Goal: Task Accomplishment & Management: Manage account settings

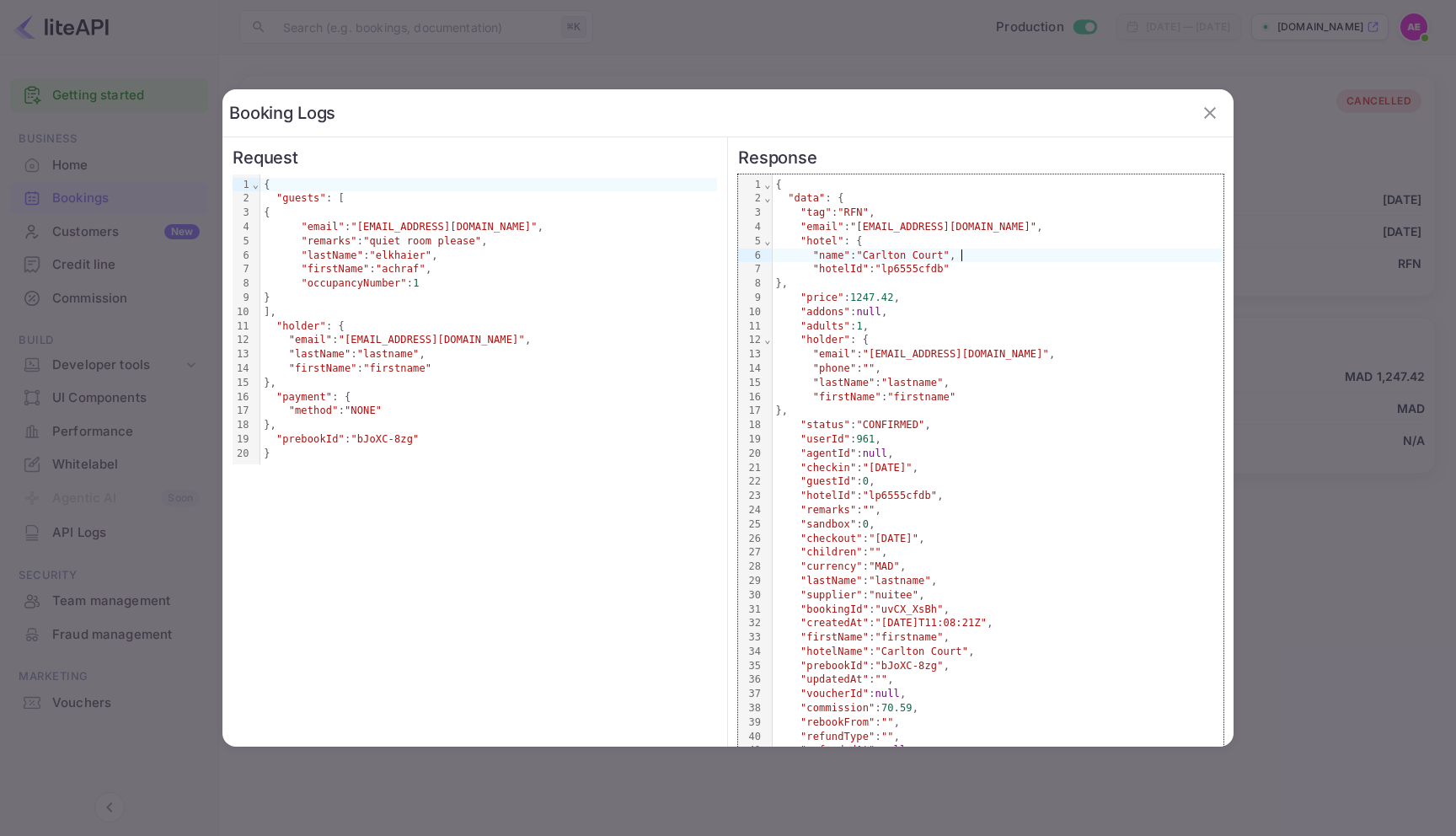
click at [1220, 111] on button "button" at bounding box center [1210, 113] width 34 height 34
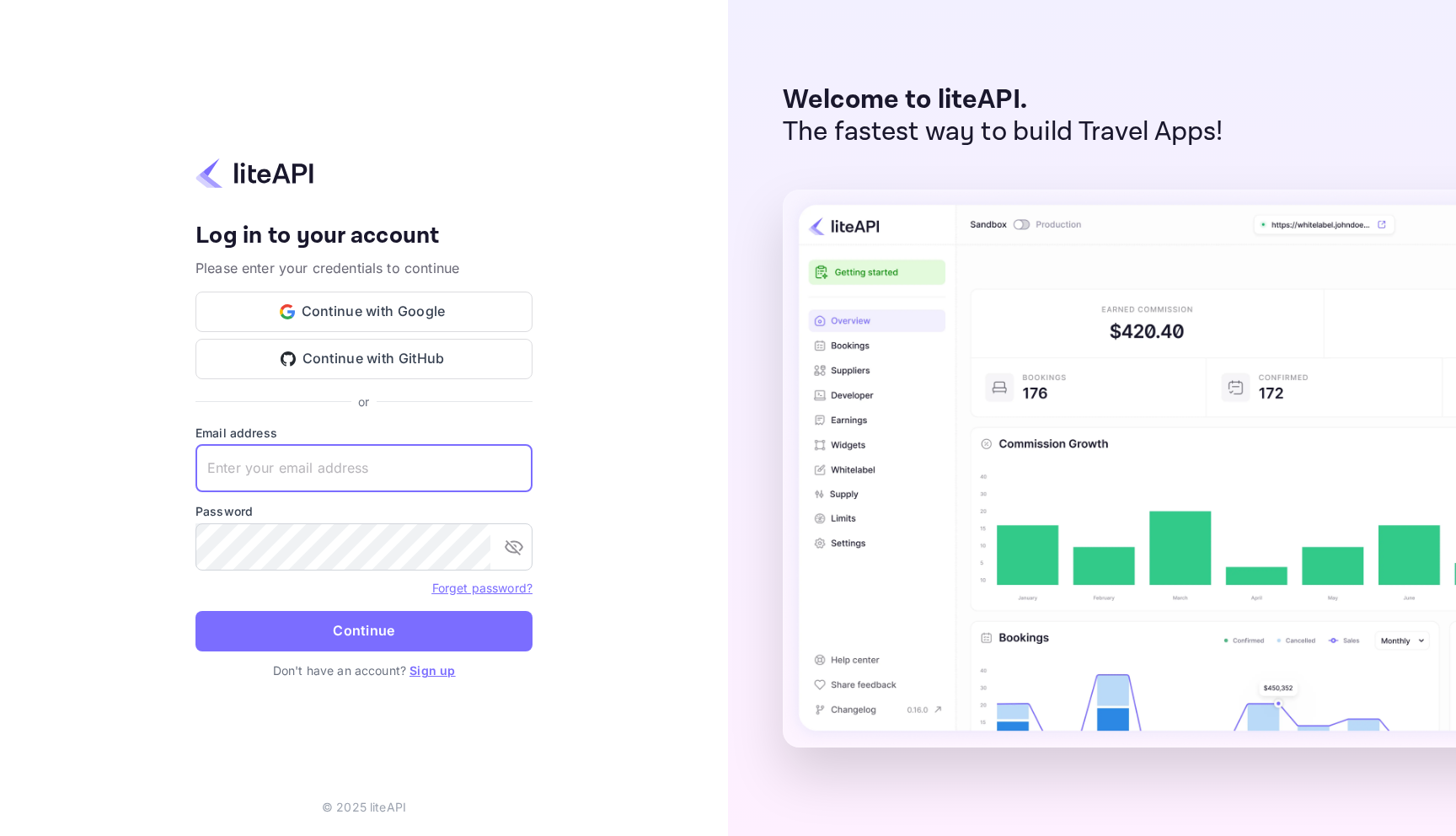
click at [433, 470] on input "text" at bounding box center [364, 469] width 337 height 47
type input "[EMAIL_ADDRESS][DOMAIN_NAME]"
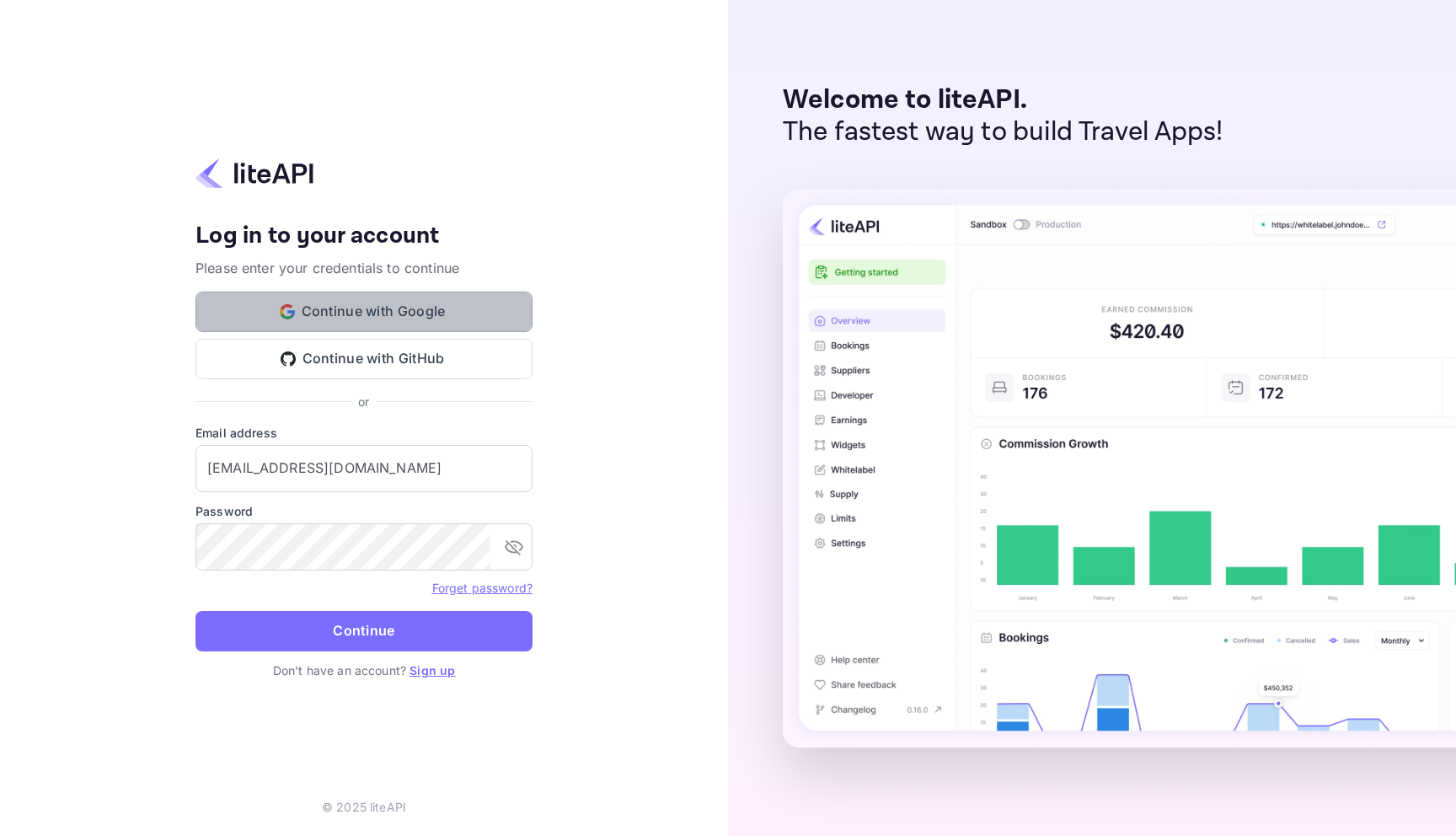
click at [360, 329] on button "Continue with Google" at bounding box center [364, 312] width 337 height 41
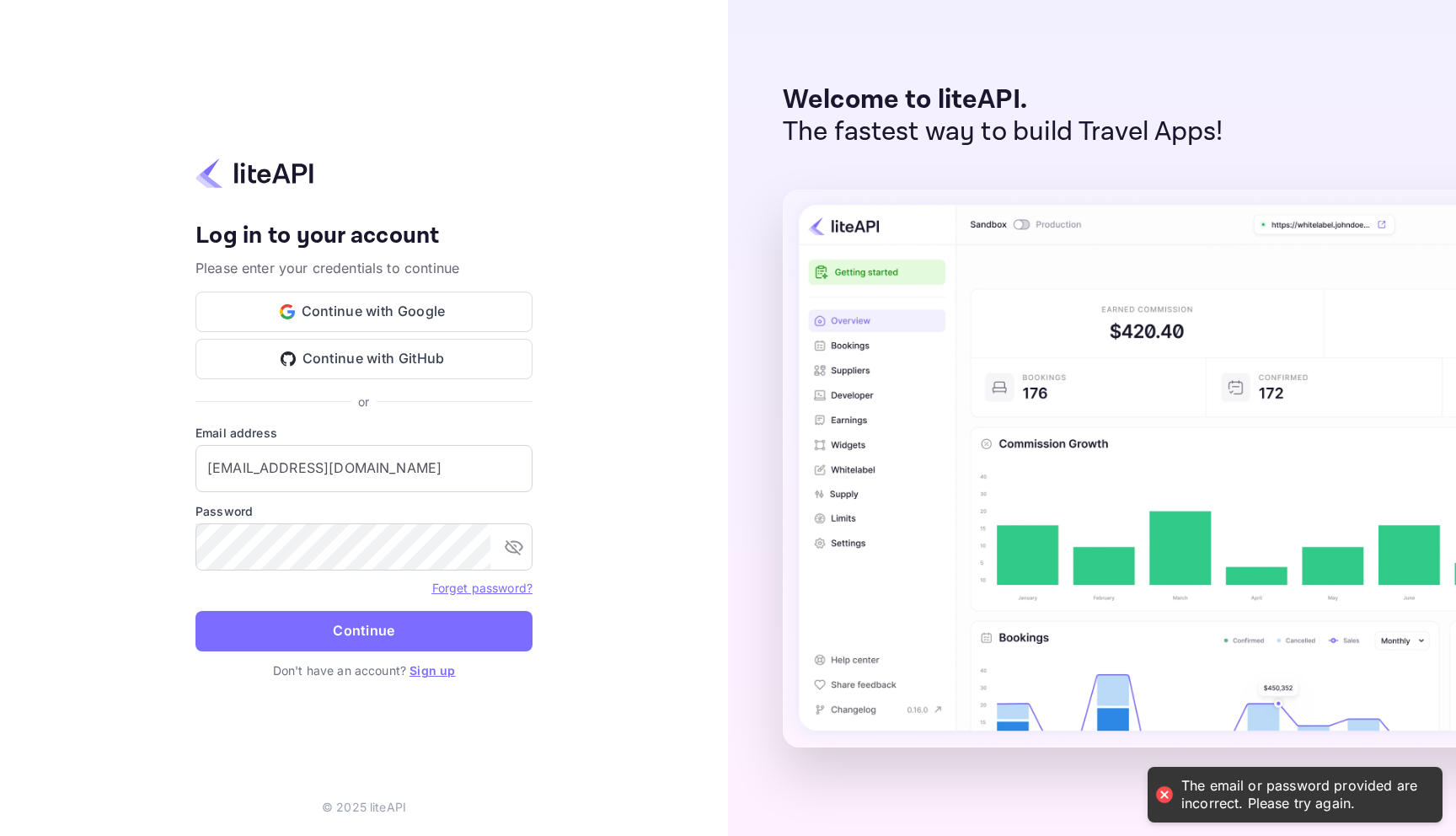
click at [604, 153] on div "Your account has been created successfully, a confirmation link has been sent t…" at bounding box center [364, 418] width 728 height 836
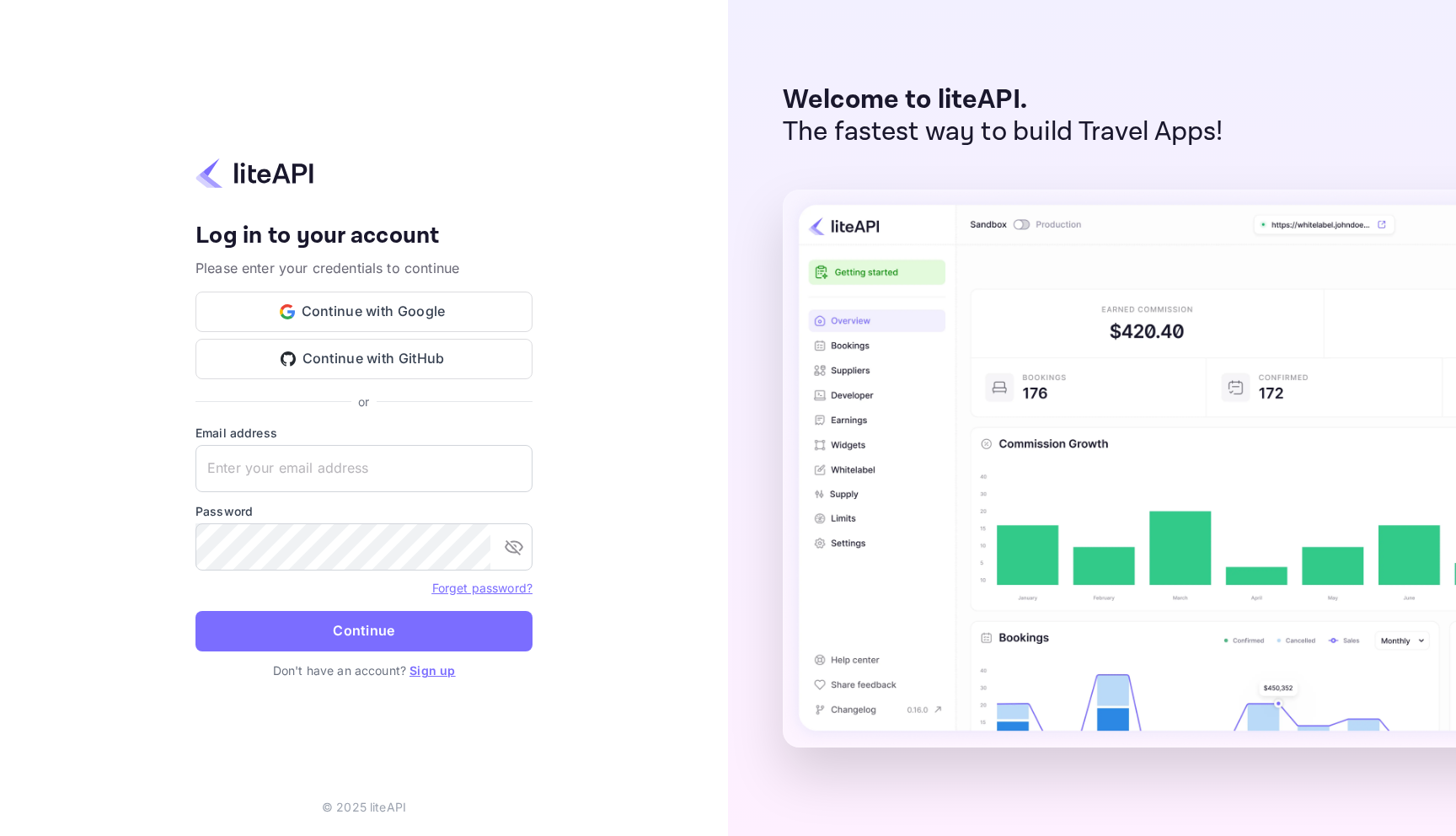
click at [412, 78] on div "Your account has been created successfully, a confirmation link has been sent t…" at bounding box center [364, 418] width 728 height 836
click at [368, 320] on button "Continue with Google" at bounding box center [364, 312] width 337 height 41
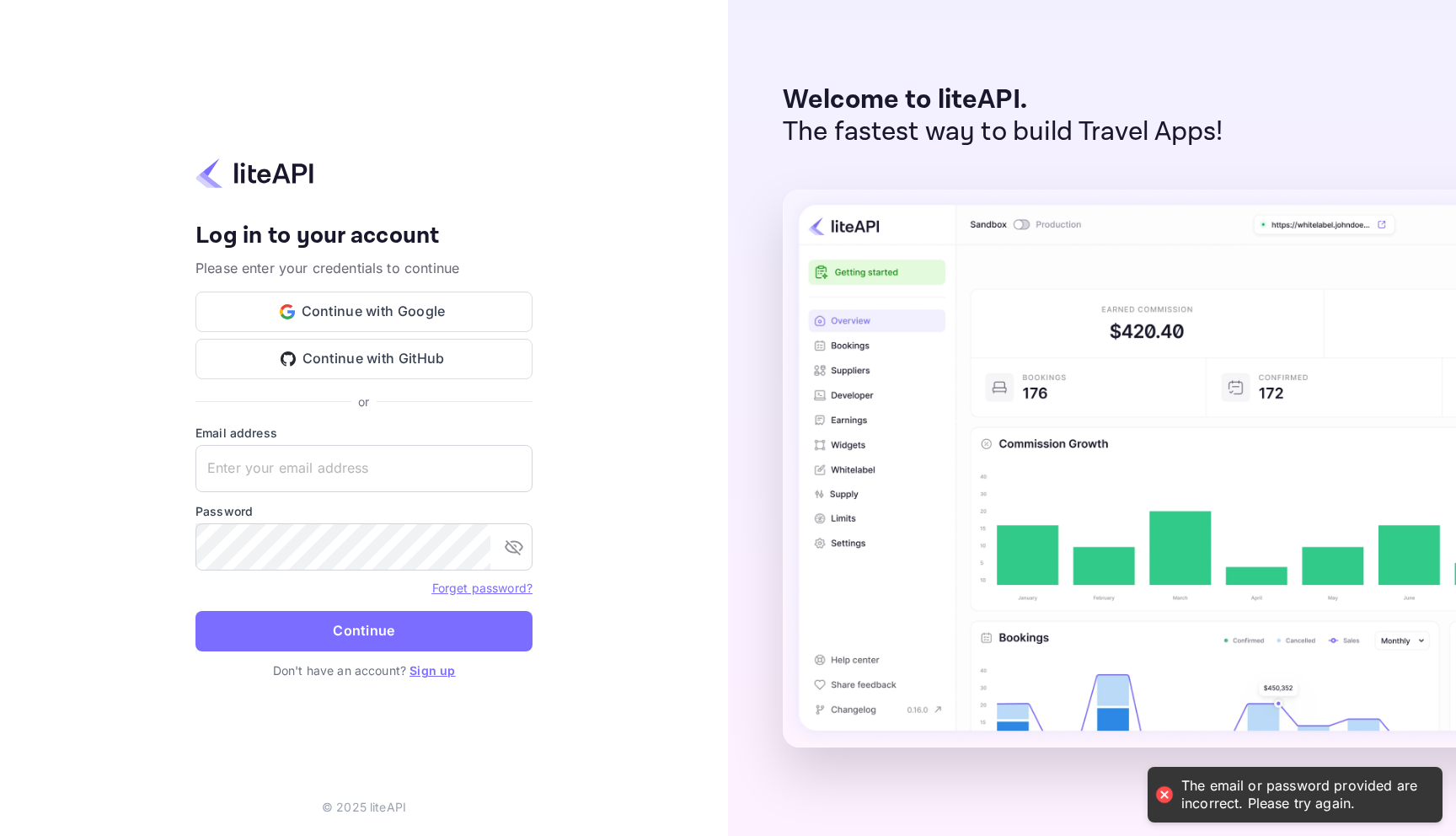
click at [688, 283] on div "Your account has been created successfully, a confirmation link has been sent t…" at bounding box center [364, 418] width 728 height 836
click at [321, 473] on input "text" at bounding box center [364, 469] width 337 height 47
type input "[EMAIL_ADDRESS][DOMAIN_NAME]"
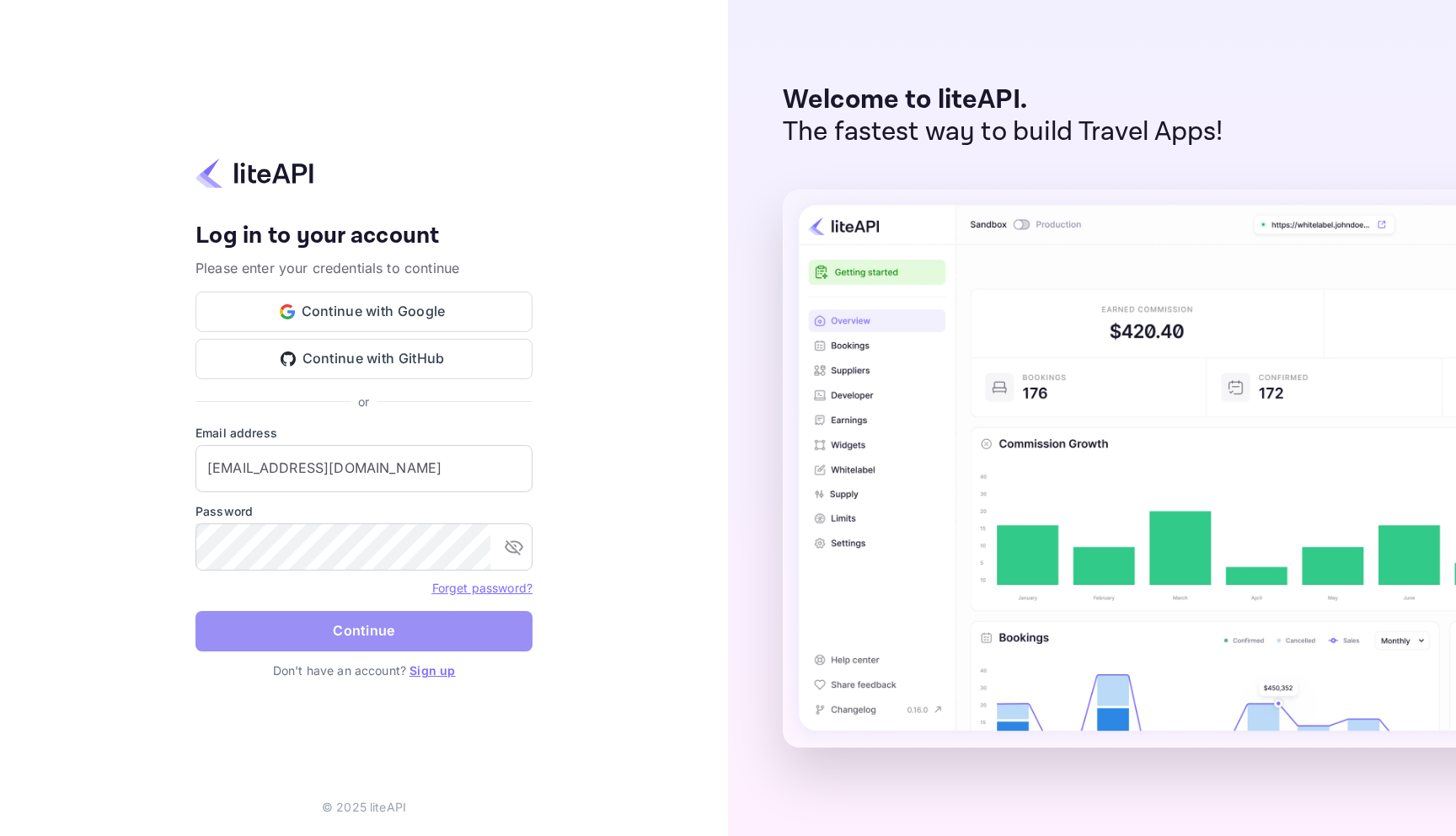
click at [364, 620] on button "Continue" at bounding box center [364, 631] width 337 height 41
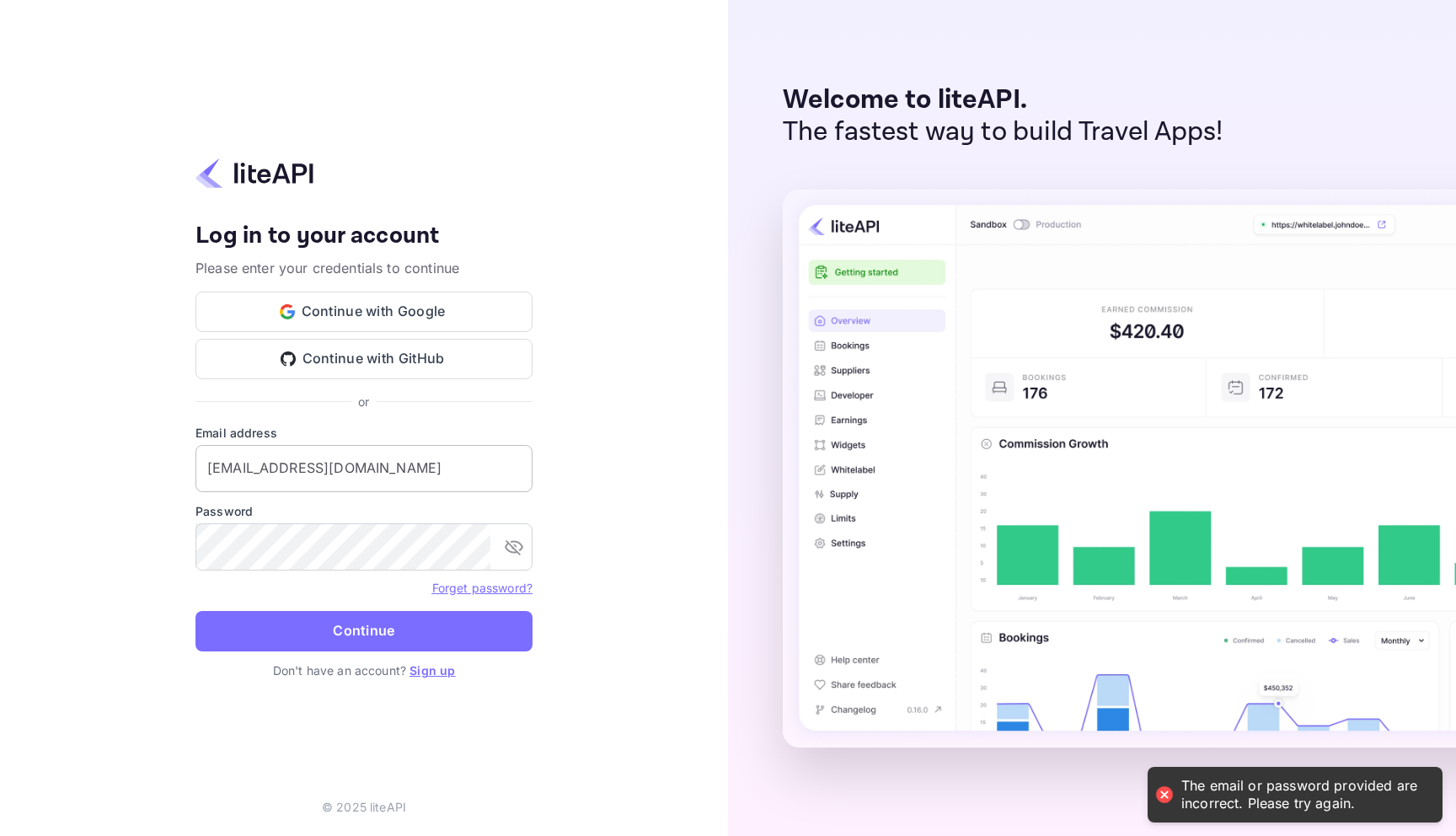
click at [461, 488] on input "a.elkhaier+2@nuitee.com" at bounding box center [364, 469] width 337 height 47
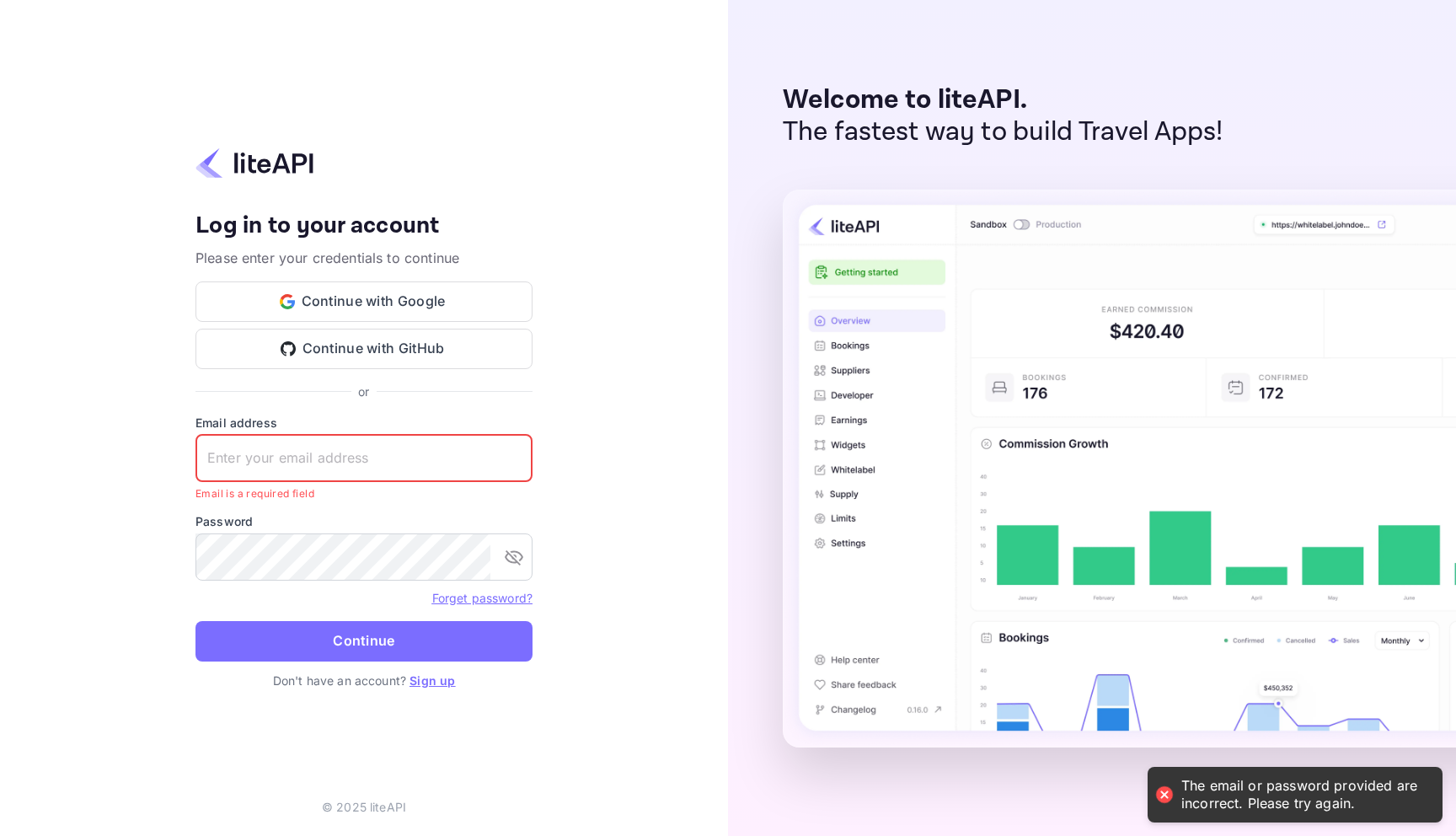
click at [424, 582] on form "Email address ​ Email is a required field Password ​ Forget password? Continue" at bounding box center [364, 542] width 337 height 258
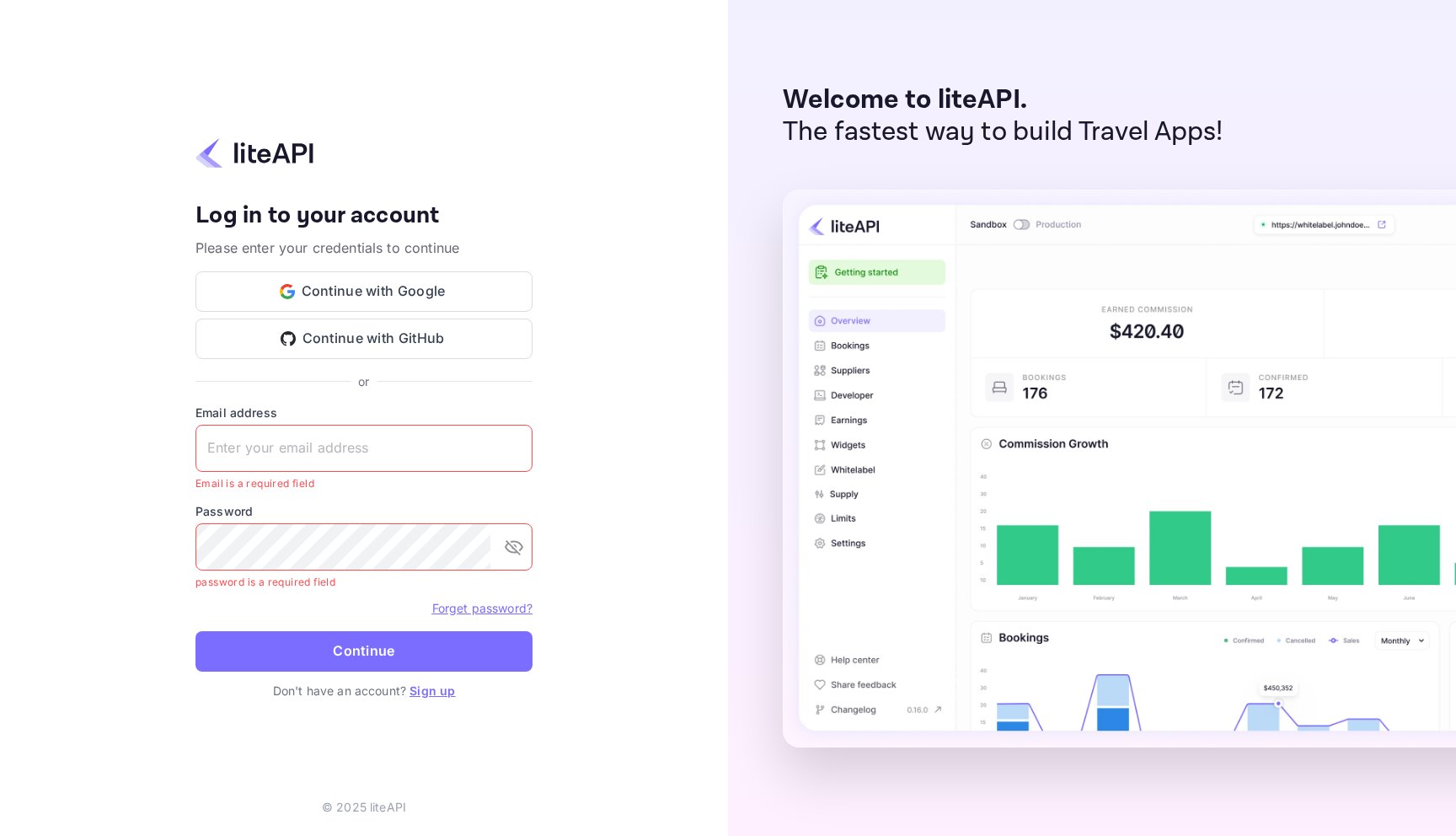
click at [610, 377] on div "Your account has been created successfully, a confirmation link has been sent t…" at bounding box center [364, 418] width 728 height 836
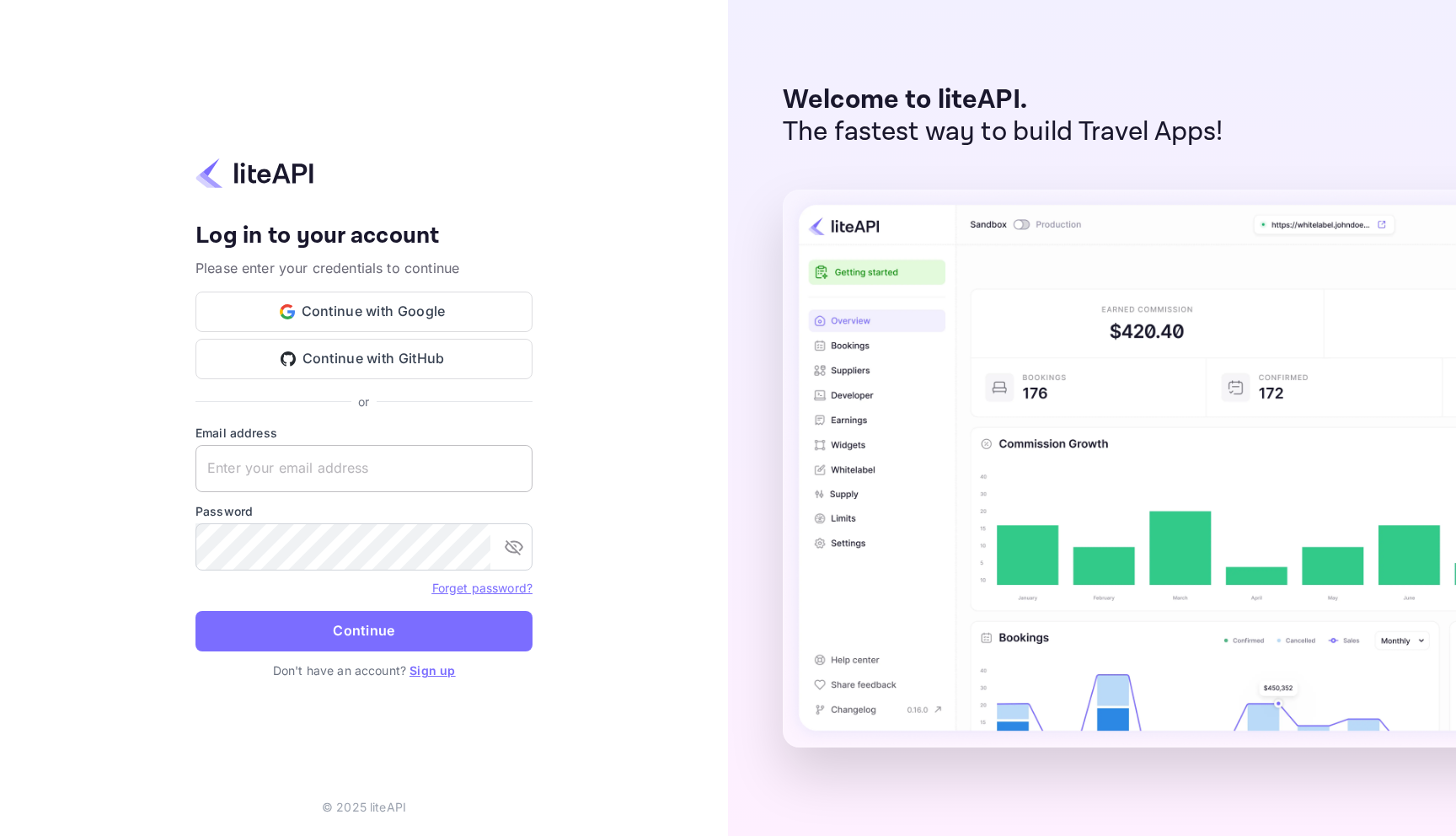
click at [434, 472] on input "text" at bounding box center [364, 469] width 337 height 47
click at [366, 320] on button "Continue with Google" at bounding box center [364, 312] width 337 height 41
click at [645, 177] on div "Your account has been created successfully, a confirmation link has been sent t…" at bounding box center [364, 418] width 728 height 836
click at [474, 589] on link "Forget password?" at bounding box center [483, 588] width 100 height 14
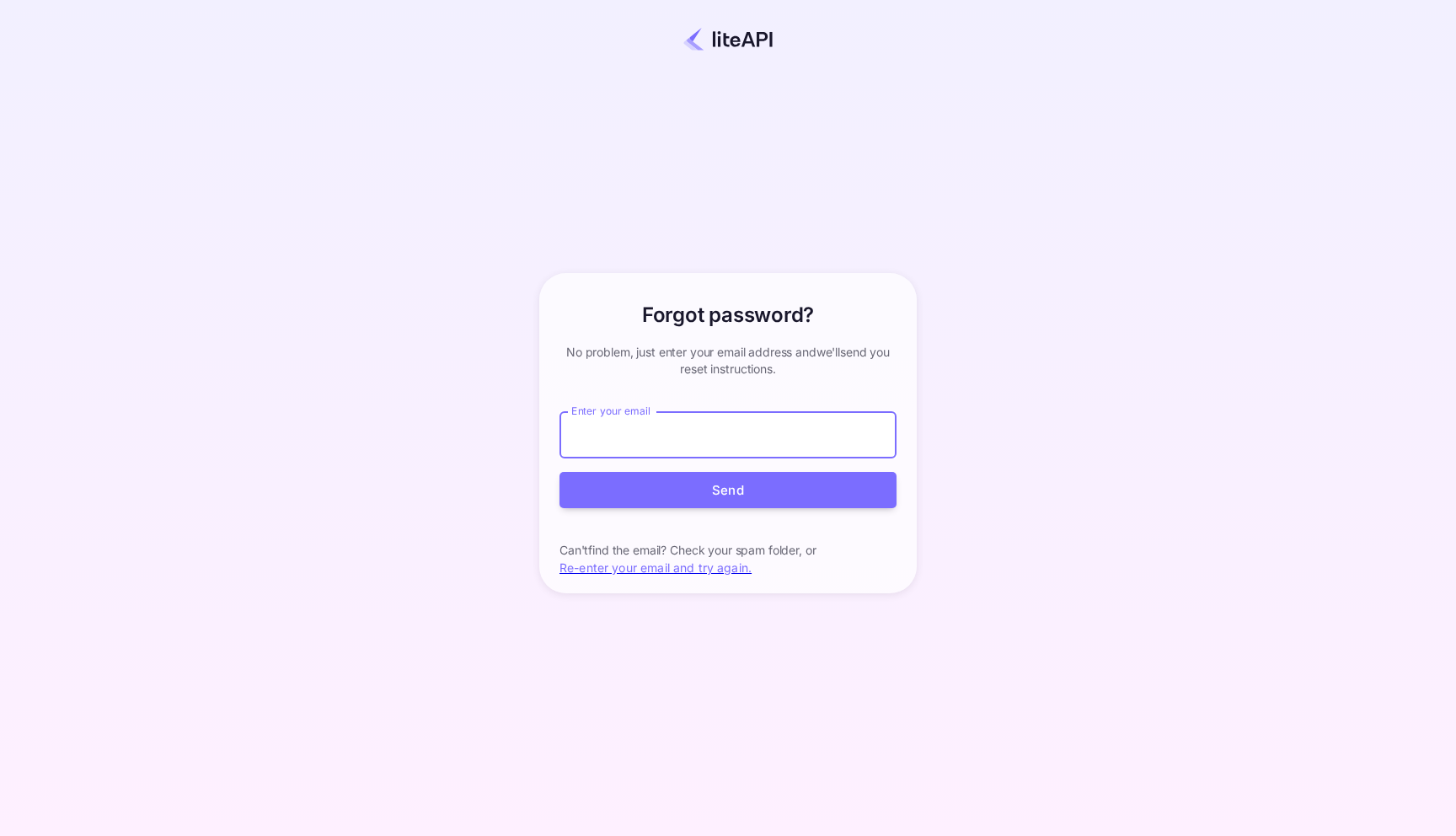
click at [690, 451] on input "Enter your email" at bounding box center [727, 435] width 337 height 47
type input "a"
type input "[EMAIL_ADDRESS][DOMAIN_NAME]"
click at [699, 477] on button "Send" at bounding box center [727, 490] width 337 height 36
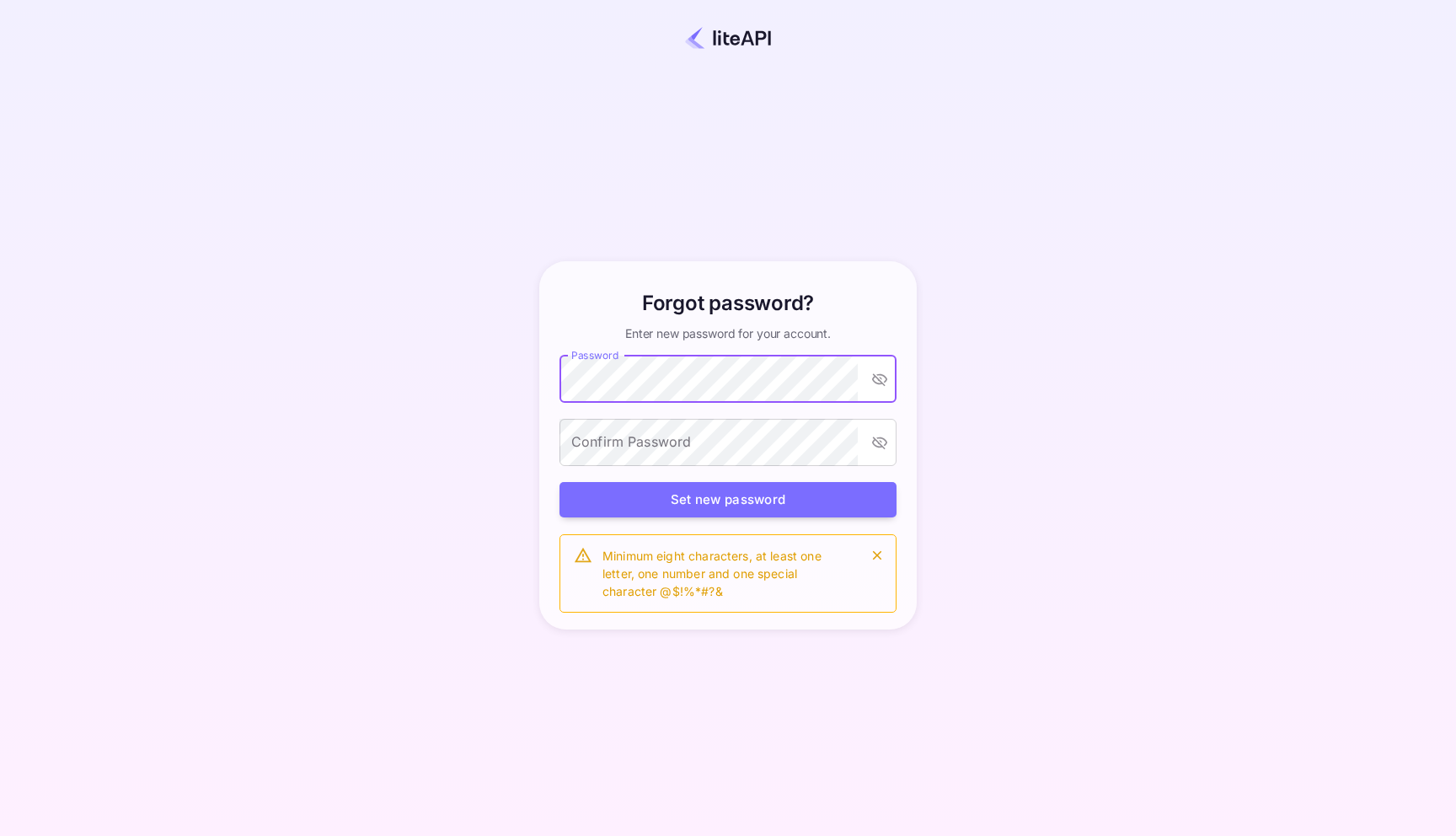
click at [881, 368] on button "toggle password visibility" at bounding box center [879, 379] width 30 height 30
click at [882, 388] on button "toggle password visibility" at bounding box center [879, 379] width 30 height 30
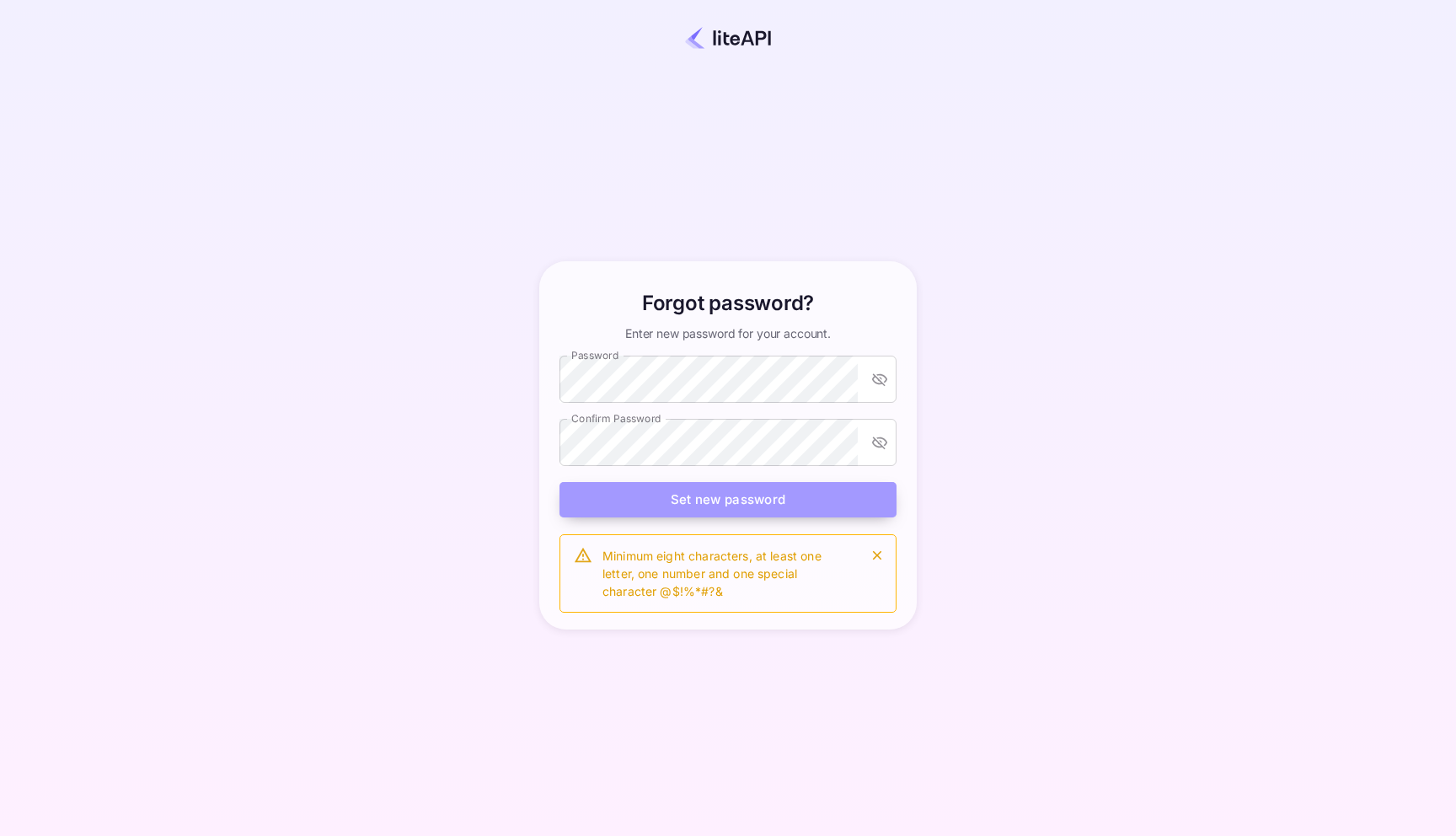
click at [736, 514] on button "Set new password" at bounding box center [727, 500] width 337 height 36
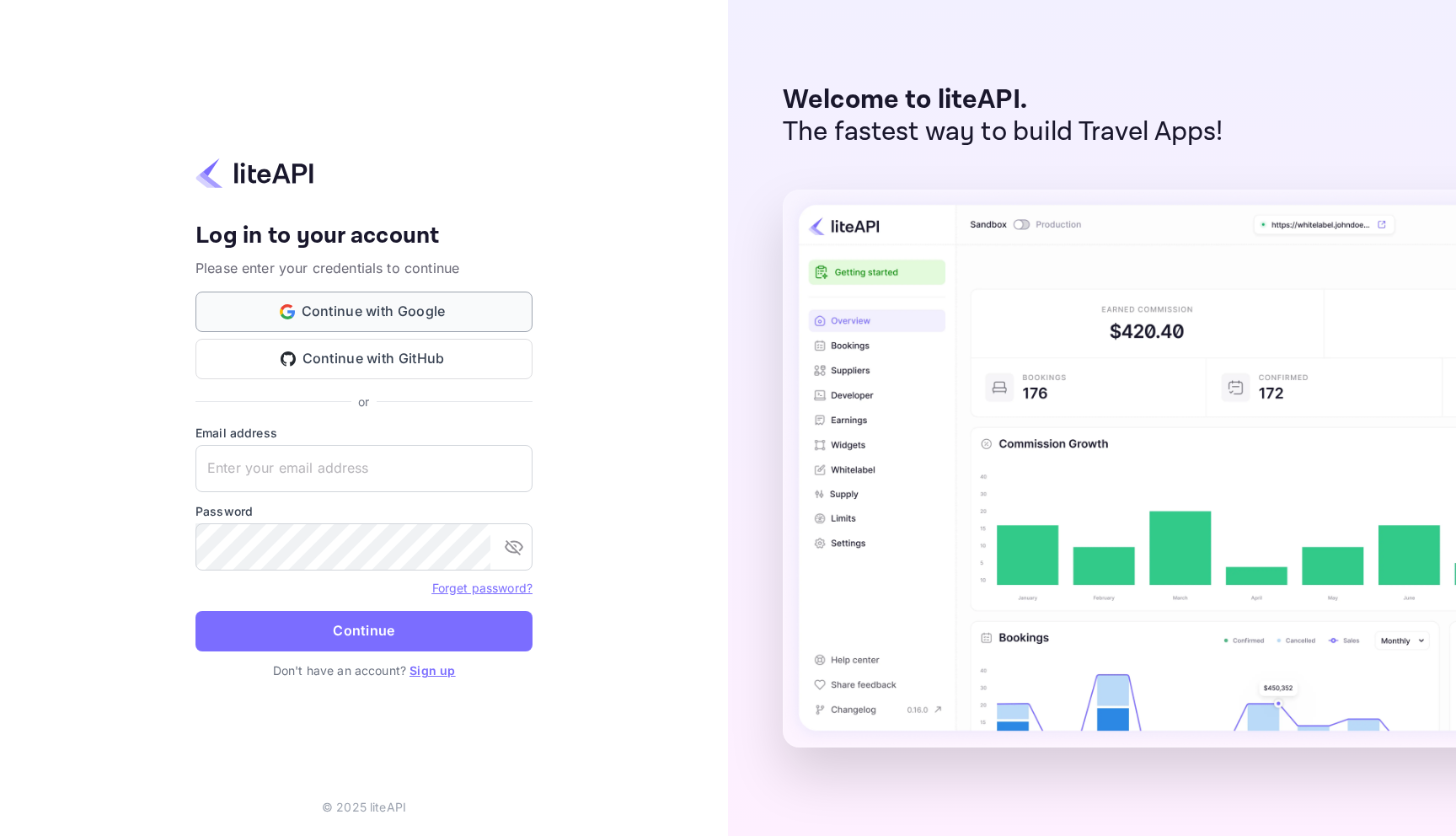
click at [435, 303] on button "Continue with Google" at bounding box center [364, 312] width 337 height 41
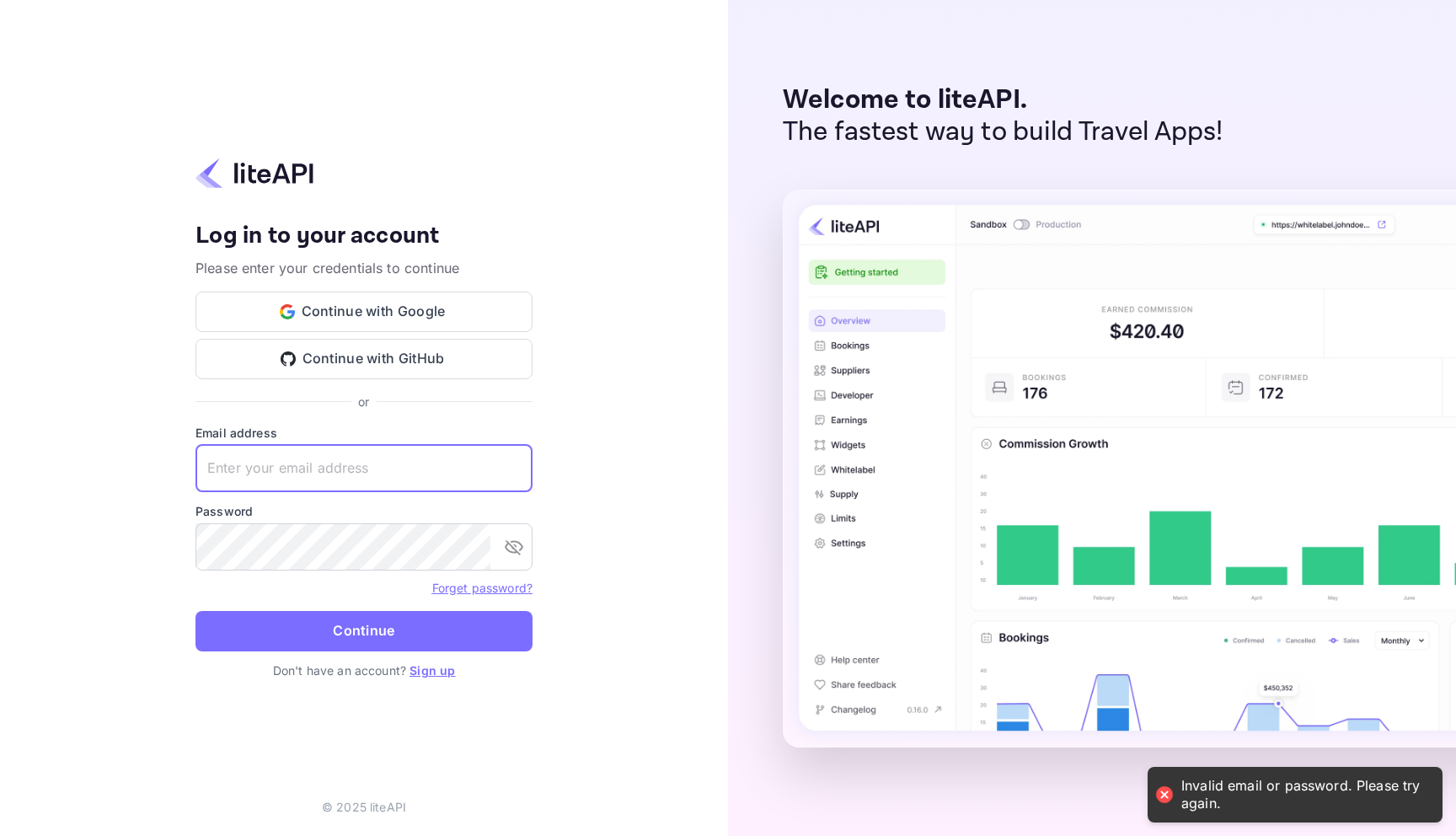
click at [353, 457] on input "text" at bounding box center [364, 469] width 337 height 47
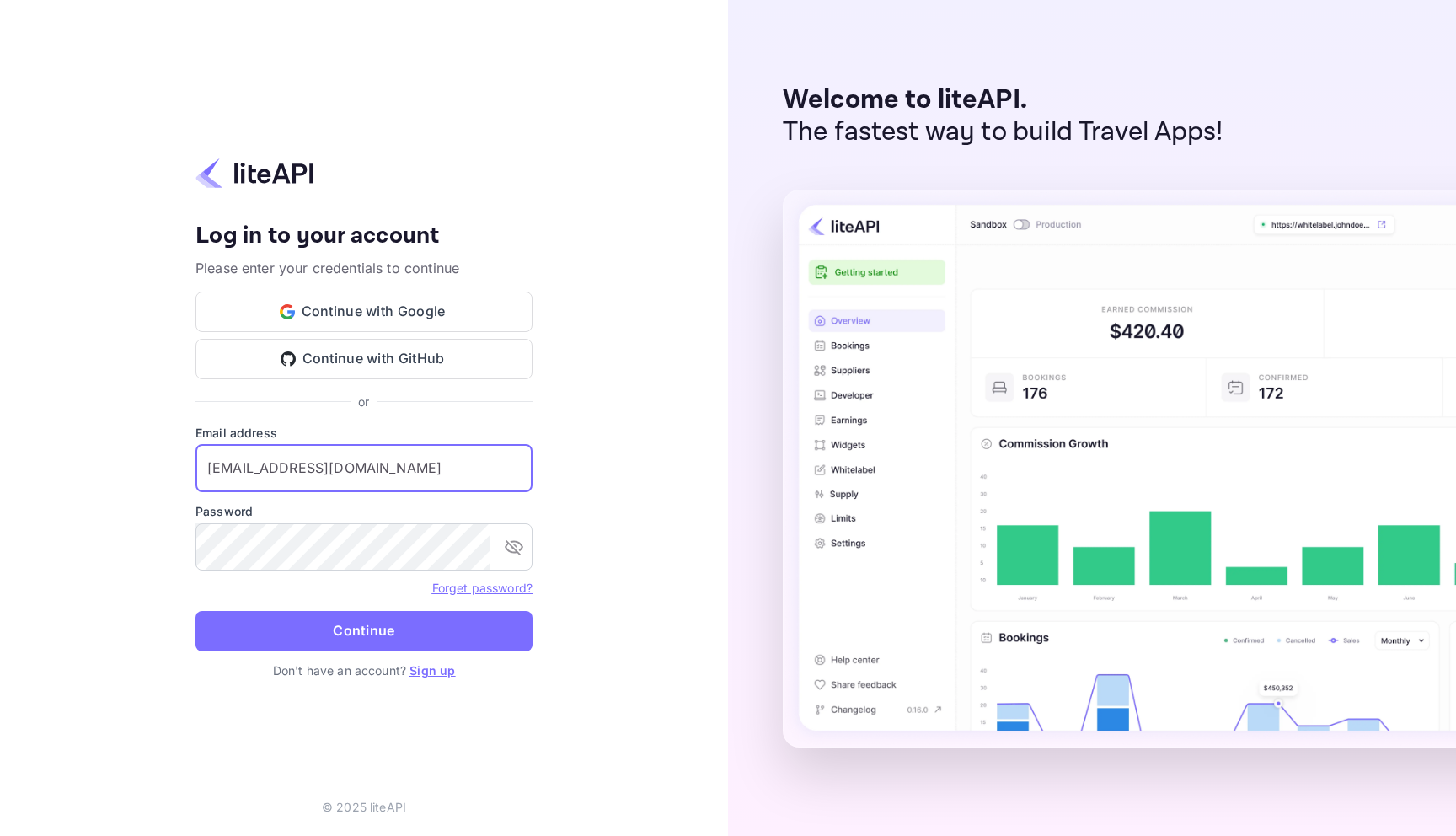
type input "[EMAIL_ADDRESS][DOMAIN_NAME]"
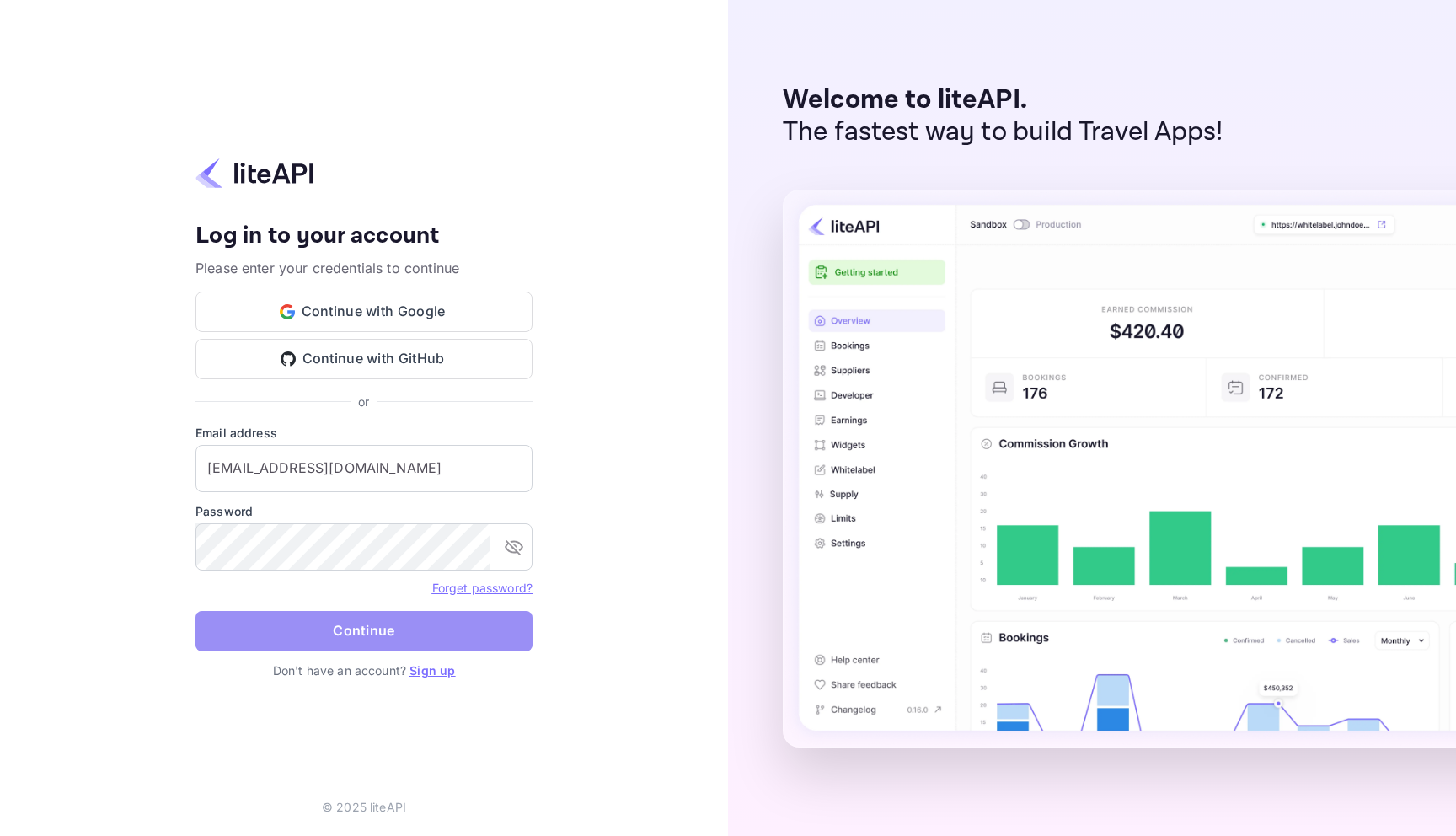
click at [272, 631] on button "Continue" at bounding box center [364, 631] width 337 height 41
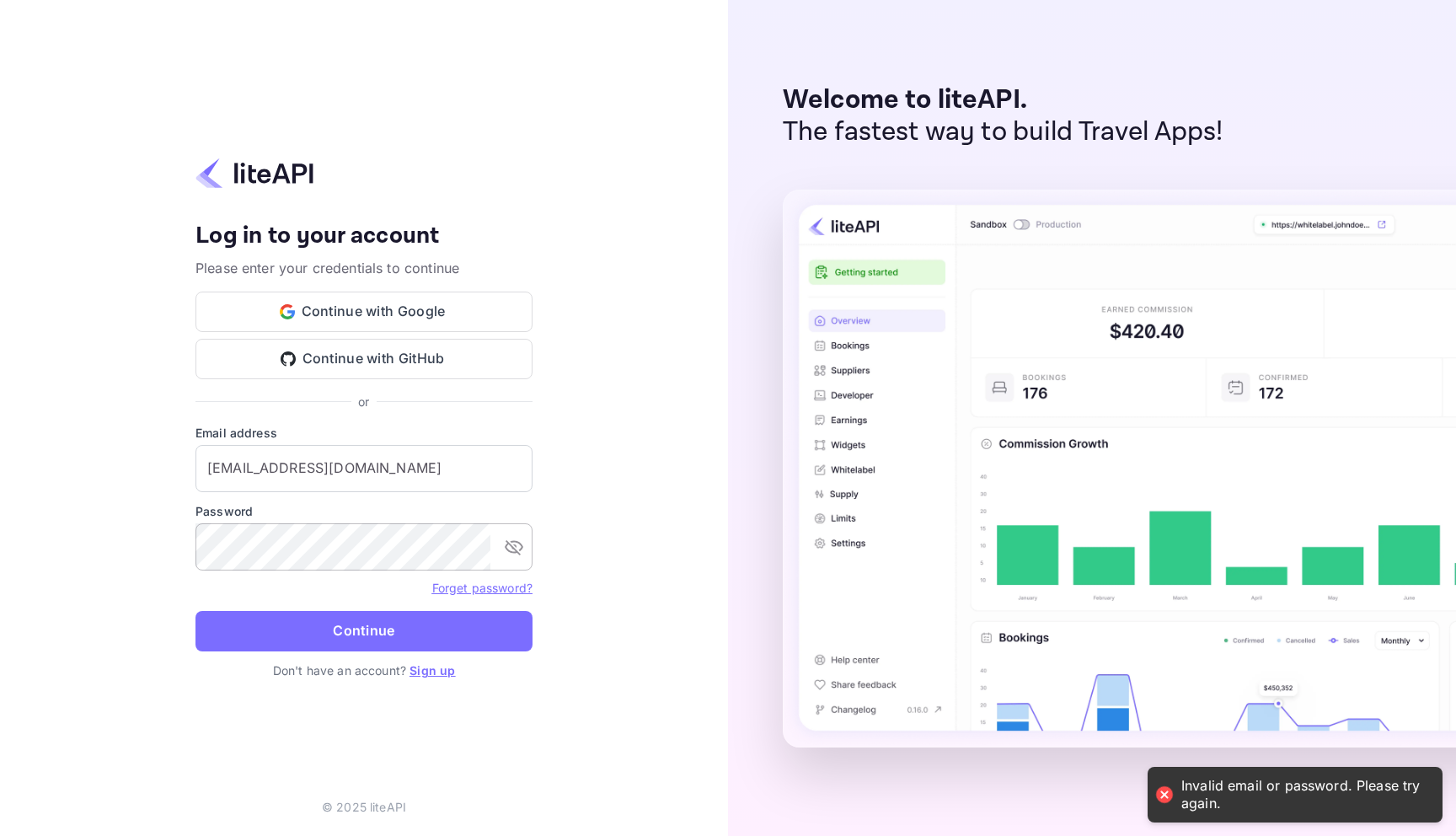
click at [519, 543] on icon "toggle password visibility" at bounding box center [514, 546] width 20 height 20
click at [386, 479] on input "a.elkhaier@nuitee.com" at bounding box center [364, 469] width 337 height 47
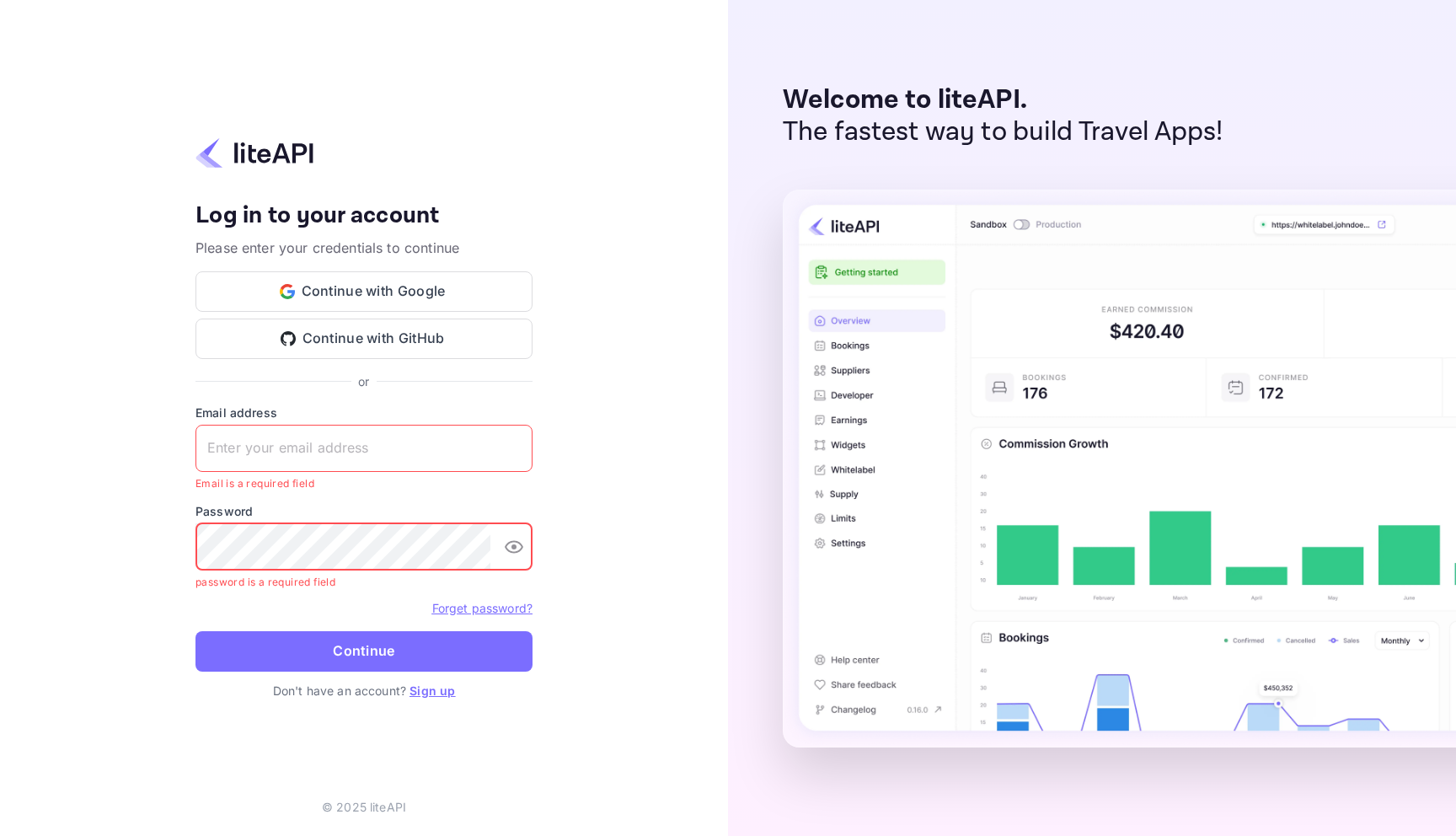
click at [356, 456] on input "text" at bounding box center [364, 449] width 337 height 47
type input "[EMAIL_ADDRESS][DOMAIN_NAME]"
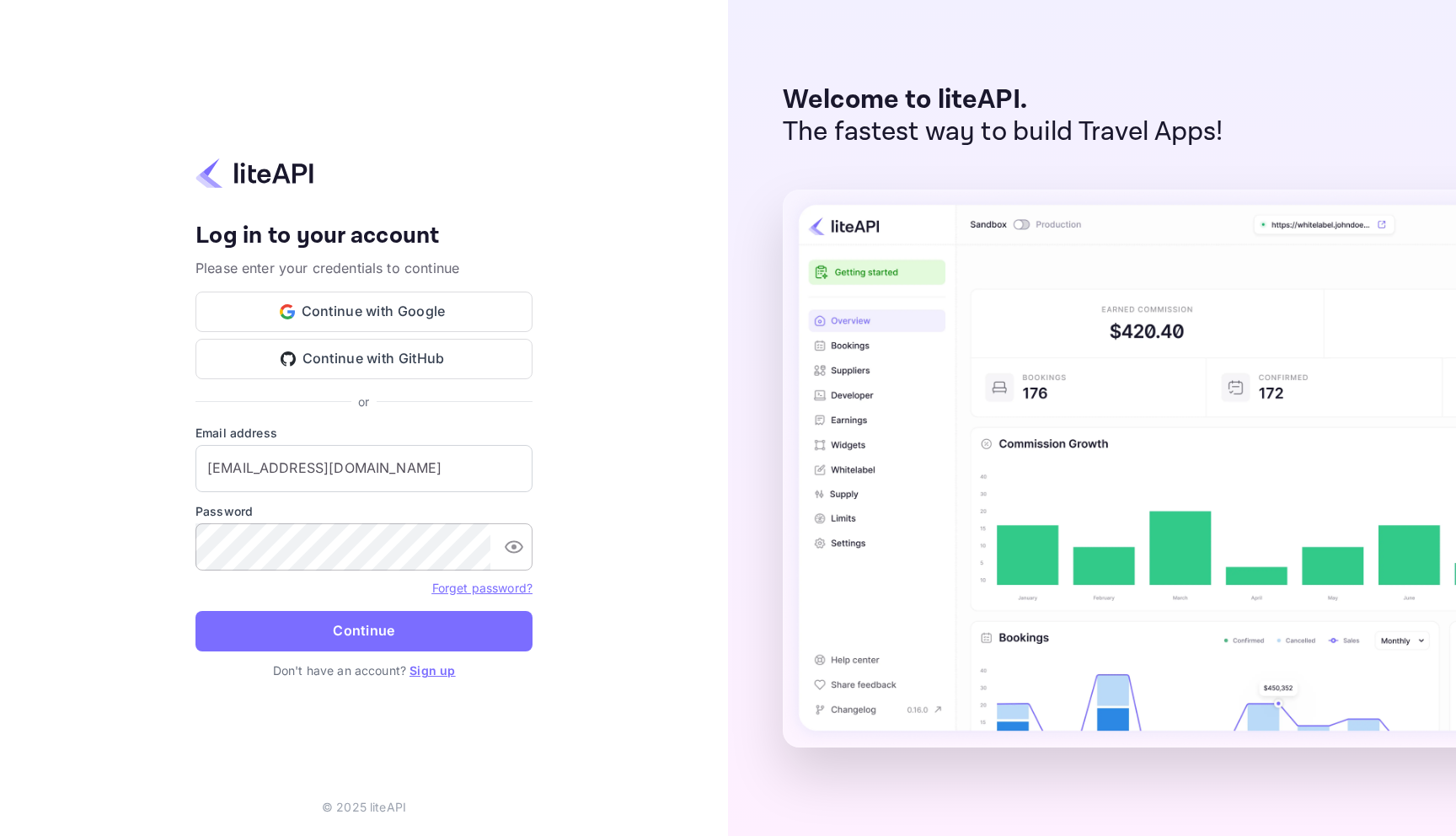
click at [495, 589] on link "Forget password?" at bounding box center [483, 588] width 100 height 14
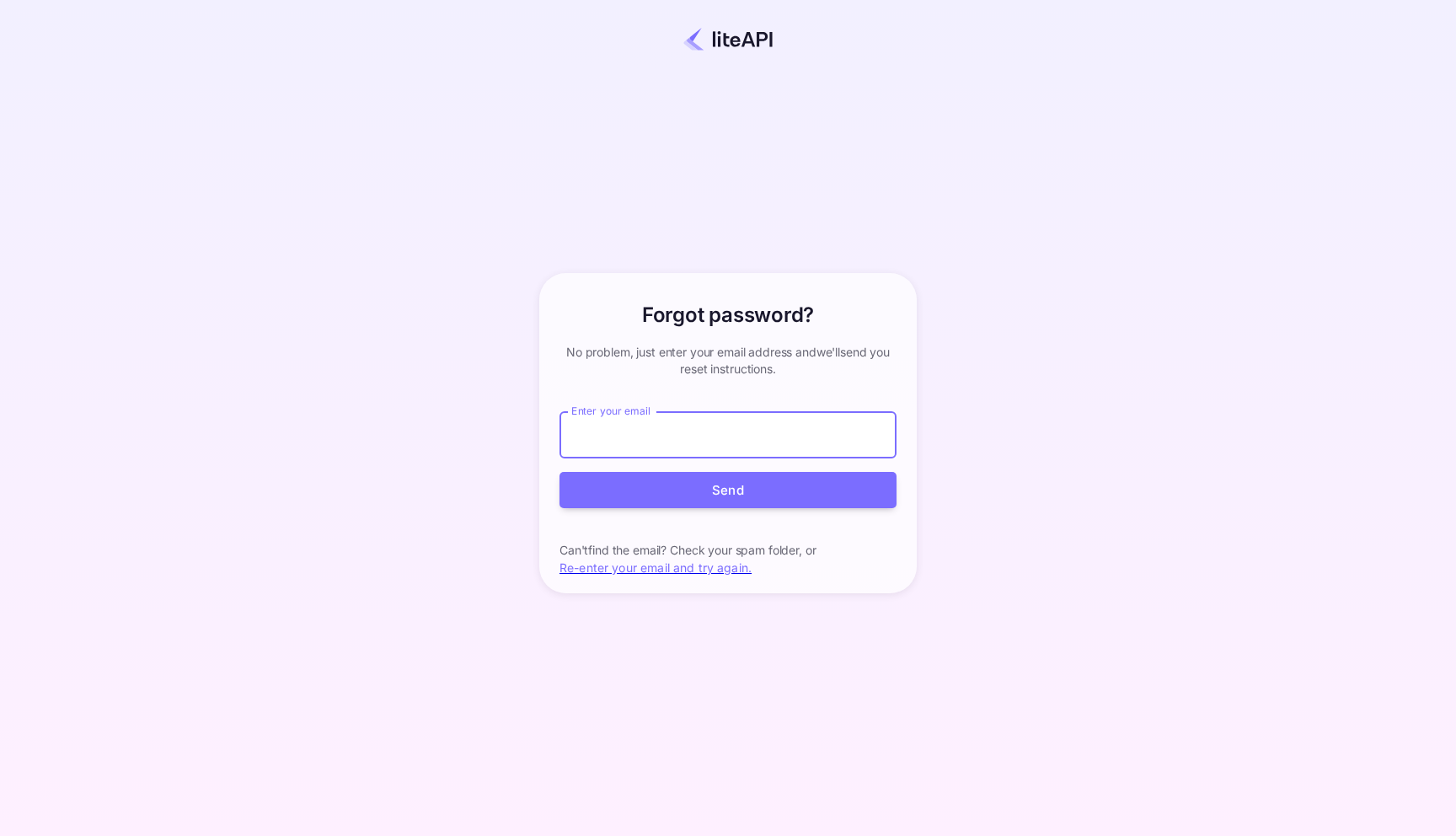
click at [658, 444] on input "Enter your email" at bounding box center [727, 435] width 337 height 47
type input "[EMAIL_ADDRESS][DOMAIN_NAME]"
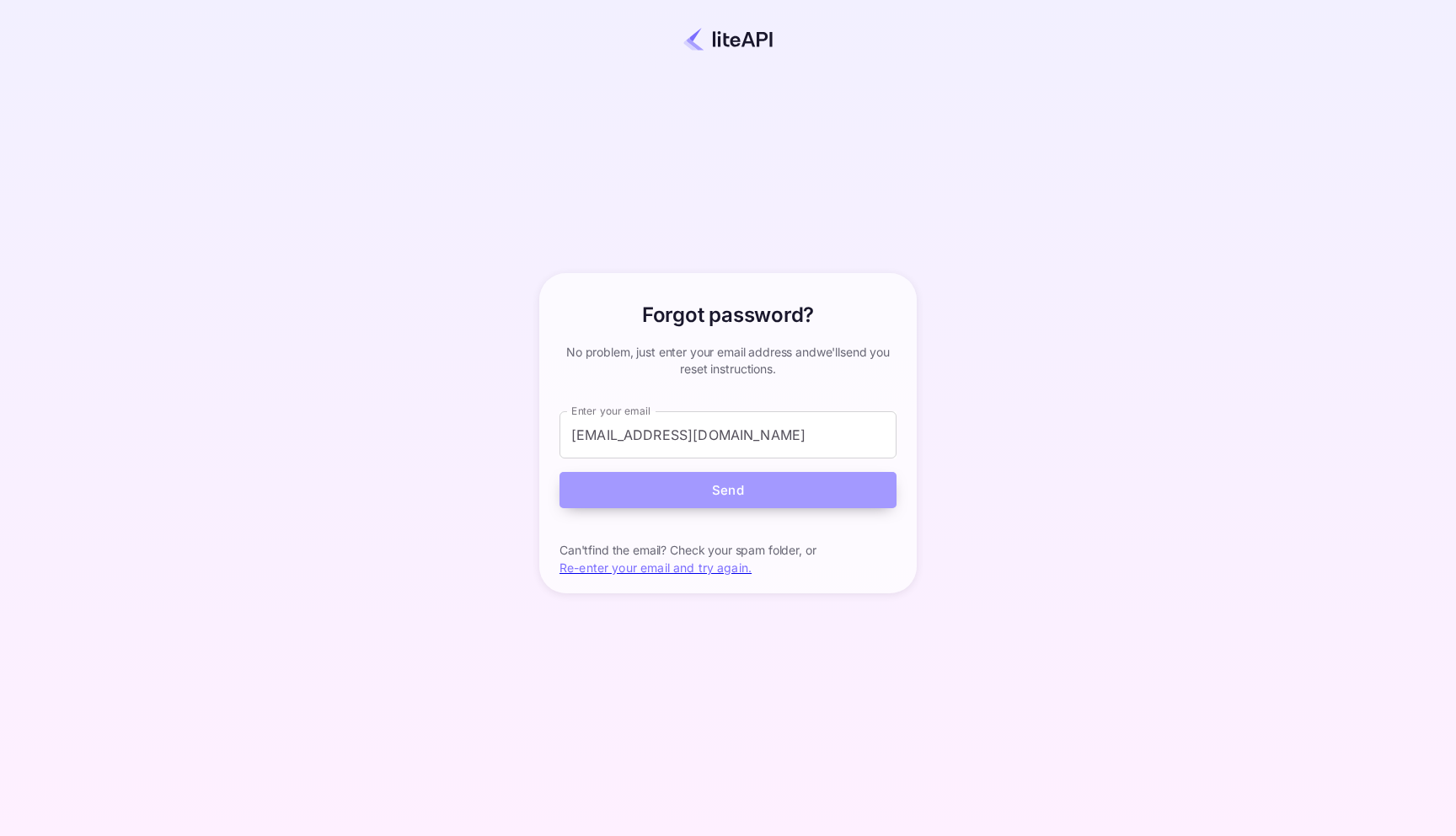
click at [854, 486] on button "Send" at bounding box center [727, 490] width 337 height 36
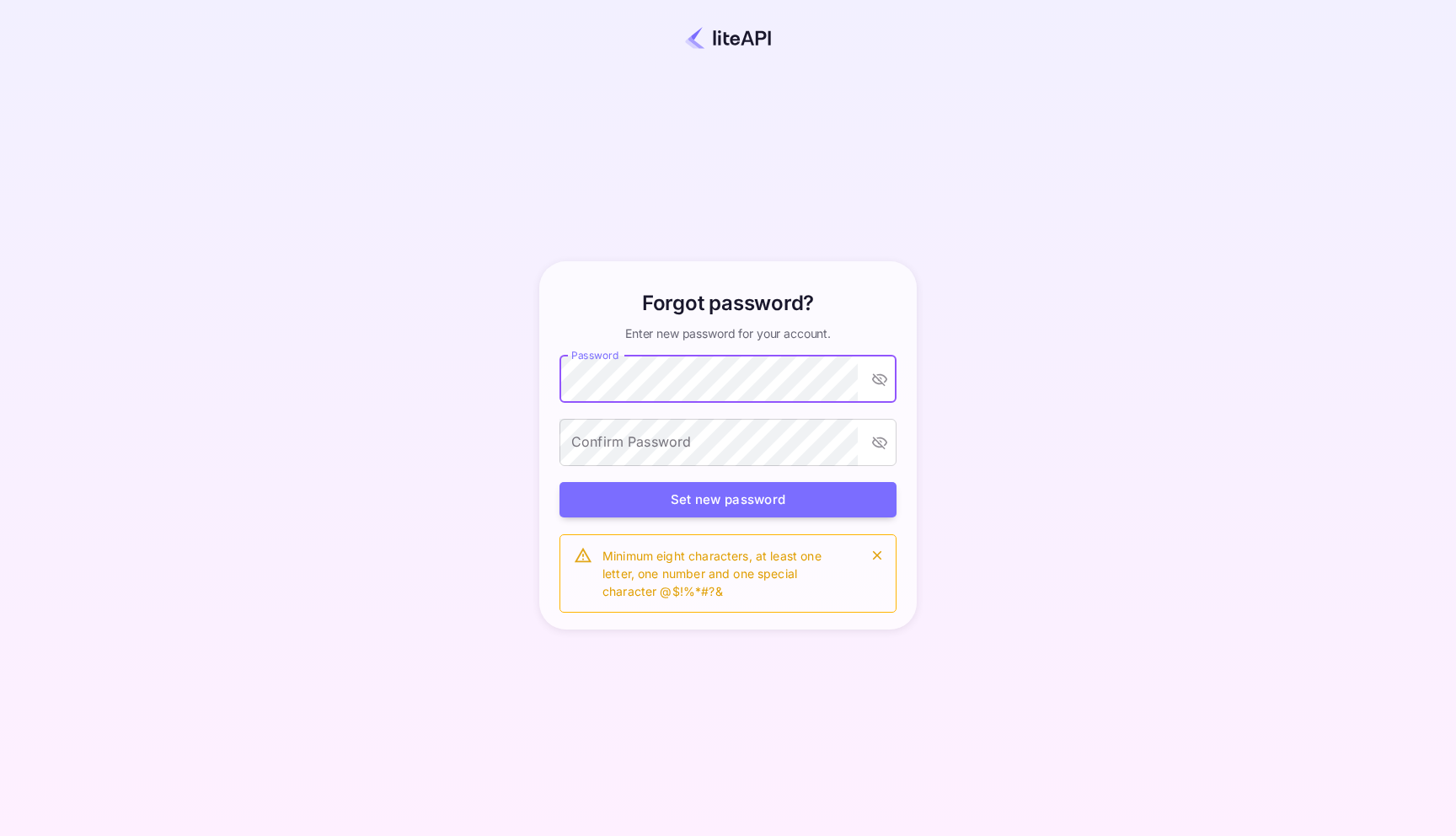
click at [735, 479] on form "Forgot password? Enter new password for your account. Password Password Confirm…" at bounding box center [727, 451] width 337 height 325
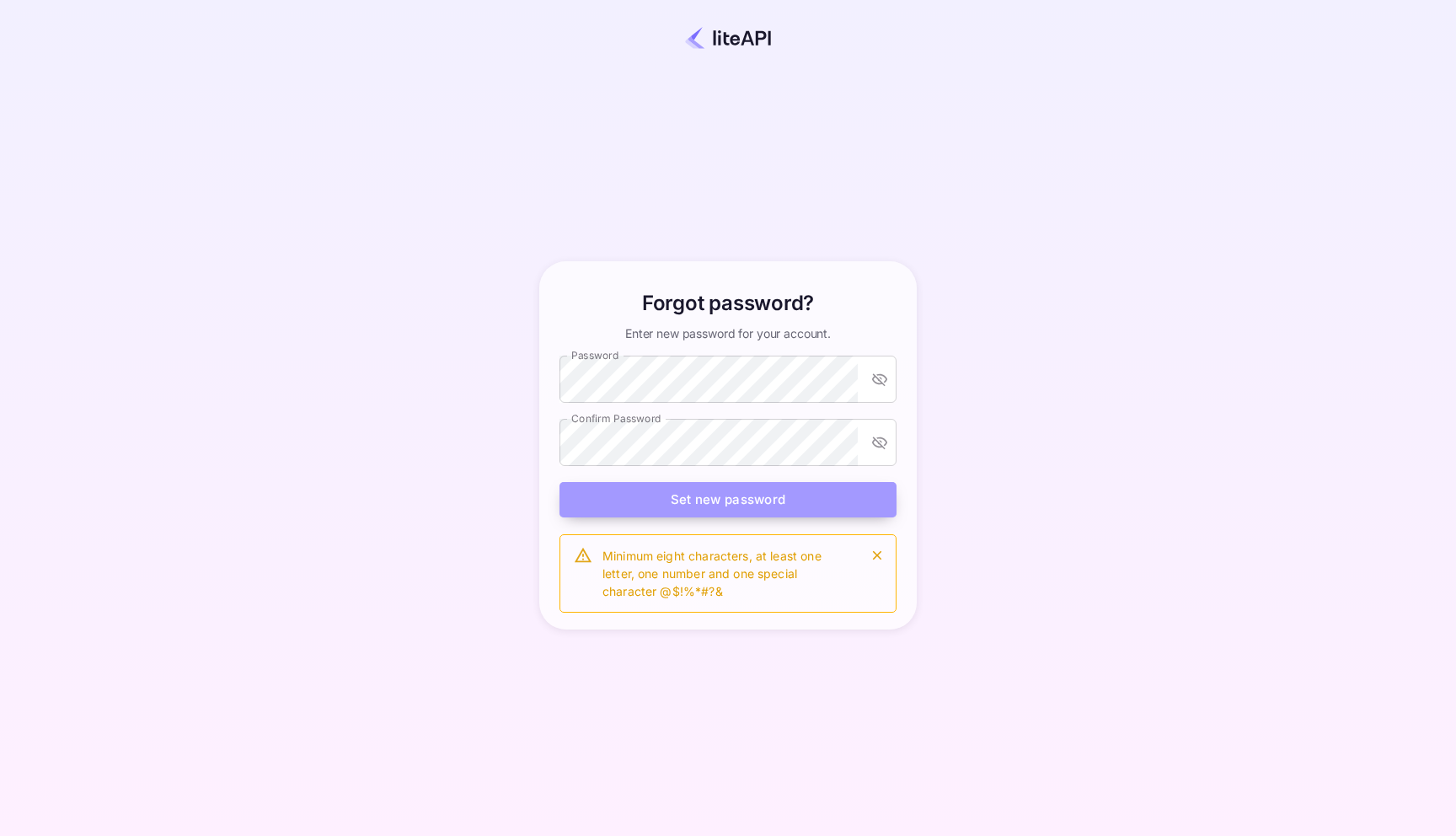
click at [806, 508] on button "Set new password" at bounding box center [727, 500] width 337 height 36
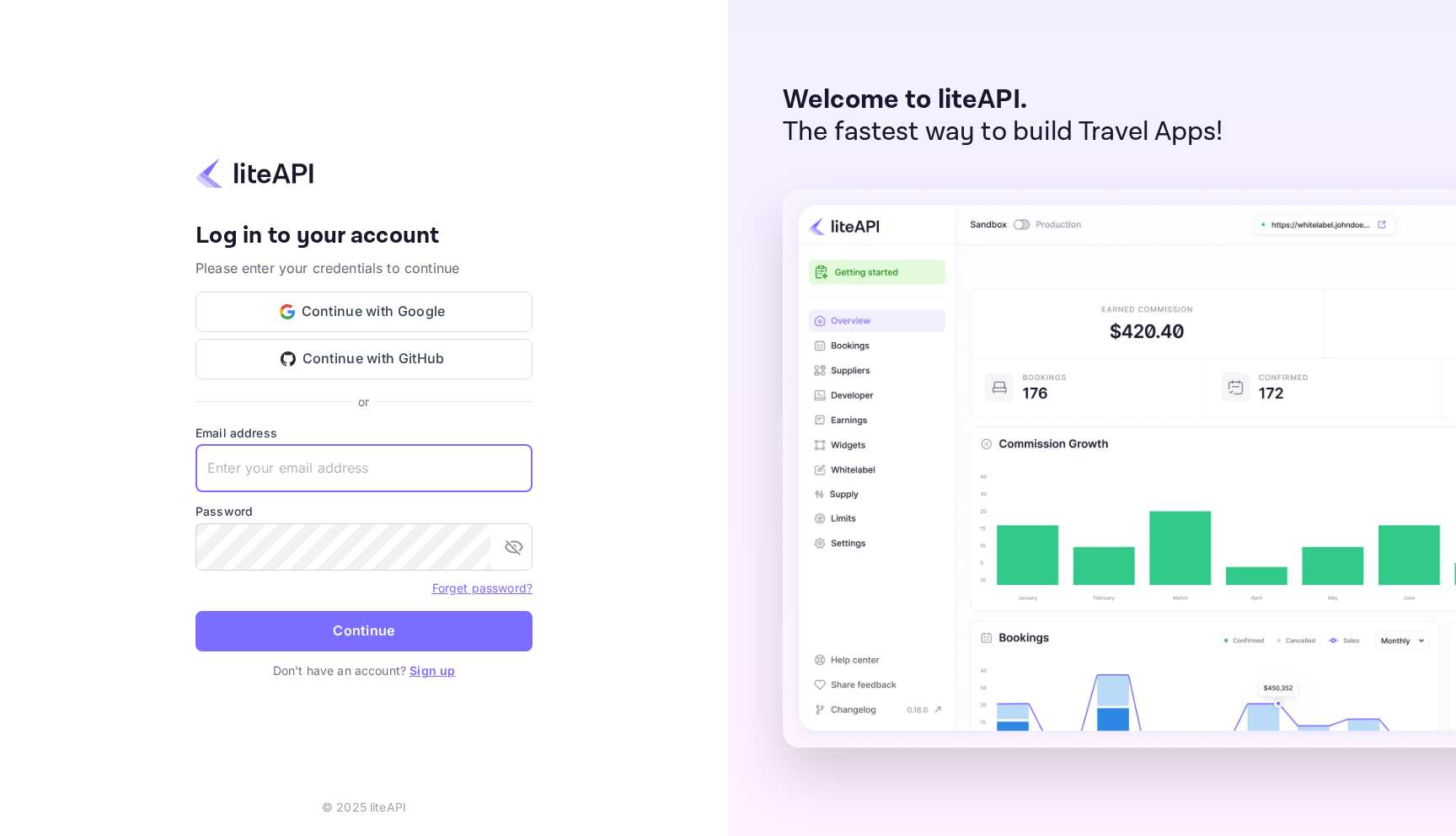
click at [299, 470] on input "text" at bounding box center [364, 469] width 337 height 47
type input "[EMAIL_ADDRESS][DOMAIN_NAME]"
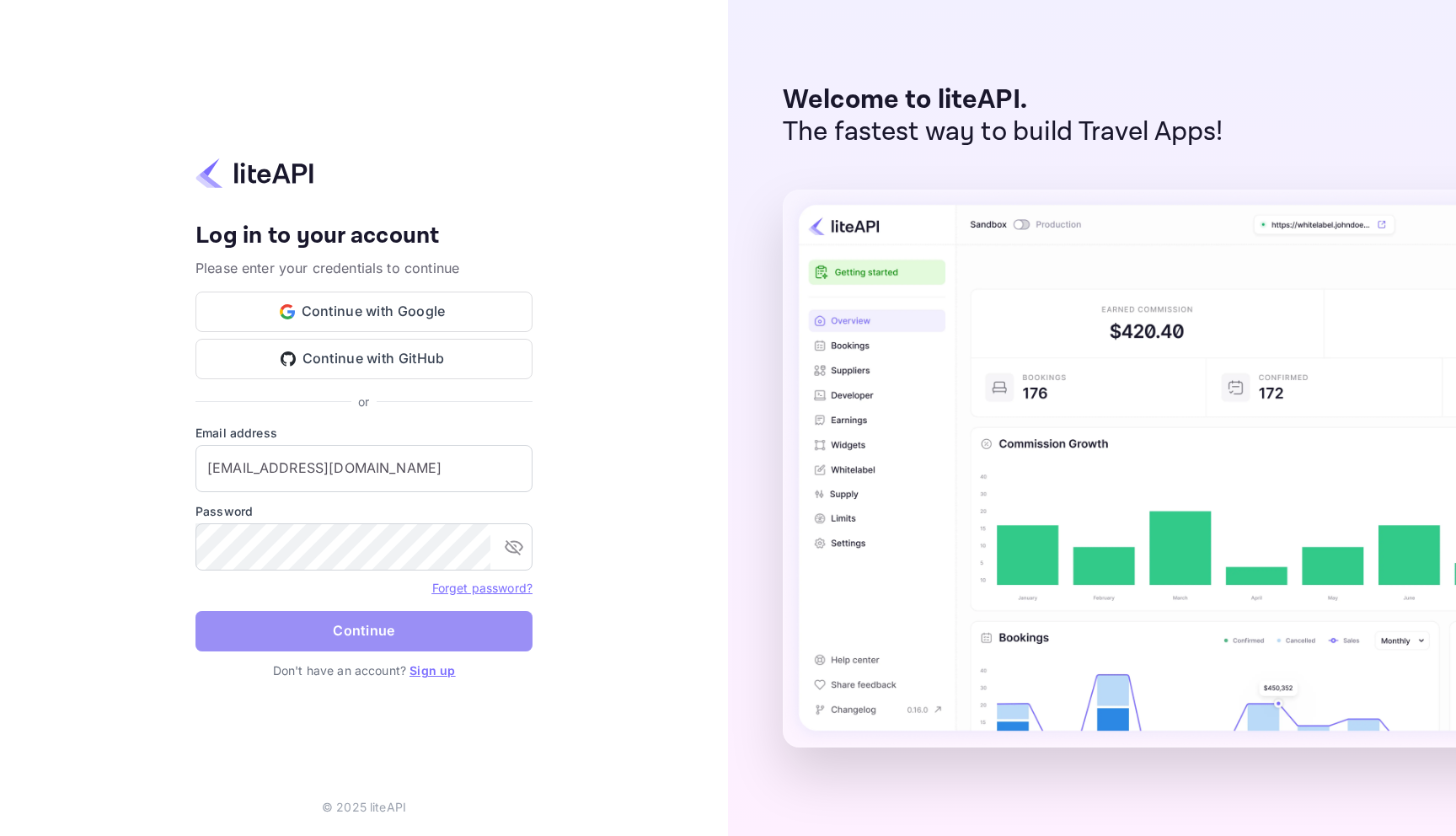
click at [467, 630] on button "Continue" at bounding box center [364, 631] width 337 height 41
